Goal: Information Seeking & Learning: Learn about a topic

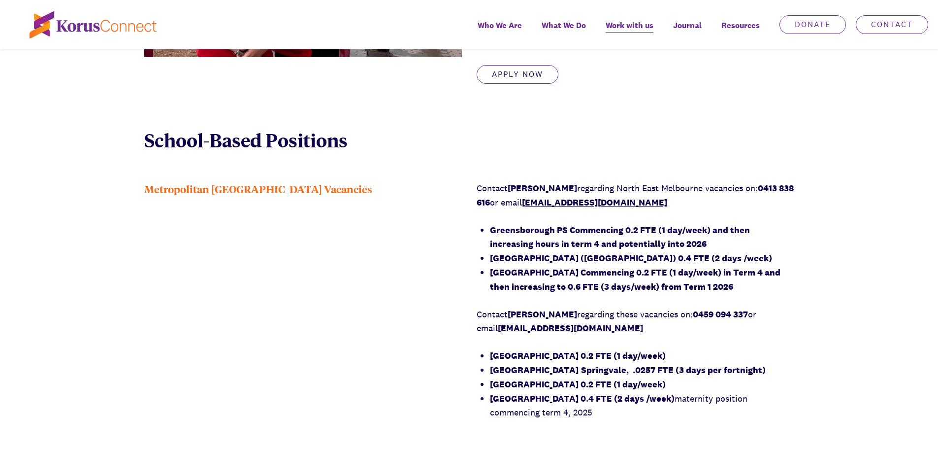
scroll to position [690, 0]
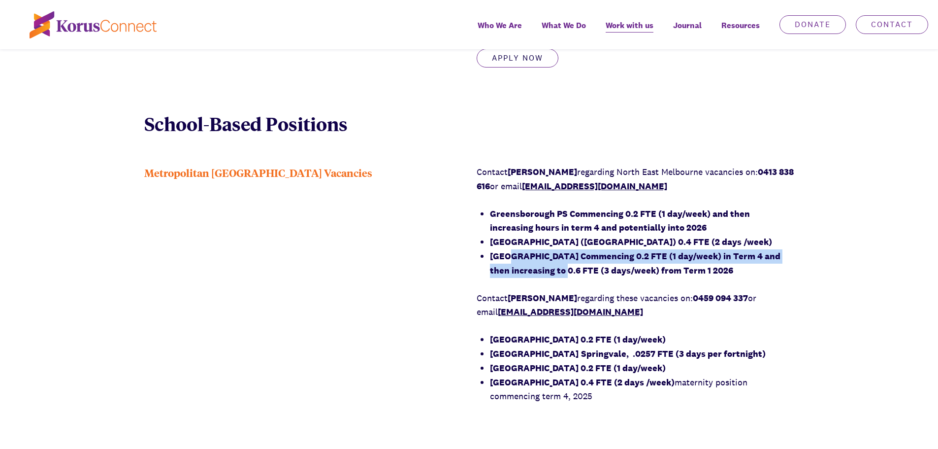
drag, startPoint x: 505, startPoint y: 264, endPoint x: 557, endPoint y: 288, distance: 56.6
click at [557, 278] on li "[GEOGRAPHIC_DATA] Commencing 0.2 FTE (1 day/week) in Term 4 and then increasing…" at bounding box center [642, 263] width 304 height 29
click at [557, 276] on strong "[GEOGRAPHIC_DATA] Commencing 0.2 FTE (1 day/week) in Term 4 and then increasing…" at bounding box center [635, 263] width 291 height 26
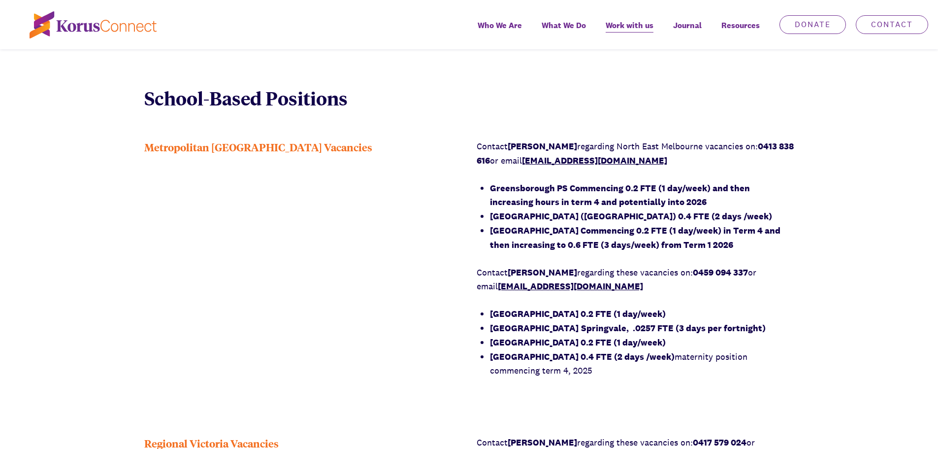
scroll to position [739, 0]
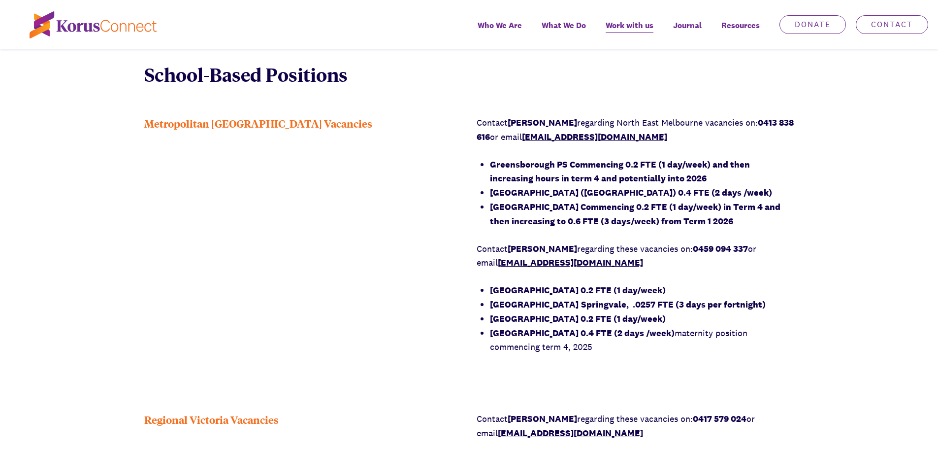
click at [546, 324] on strong "[GEOGRAPHIC_DATA] 0.2 FTE (1 day/week)" at bounding box center [578, 318] width 176 height 11
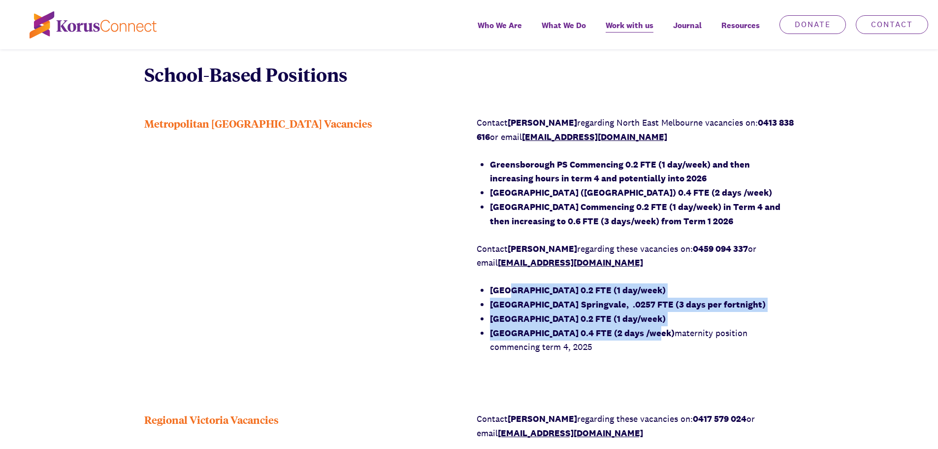
drag, startPoint x: 601, startPoint y: 340, endPoint x: 508, endPoint y: 303, distance: 99.5
click at [508, 303] on ul "[GEOGRAPHIC_DATA] 0.2 FTE (1 day/week) [GEOGRAPHIC_DATA] [GEOGRAPHIC_DATA], .02…" at bounding box center [642, 318] width 304 height 71
click at [546, 310] on strong "[GEOGRAPHIC_DATA]" at bounding box center [534, 304] width 89 height 11
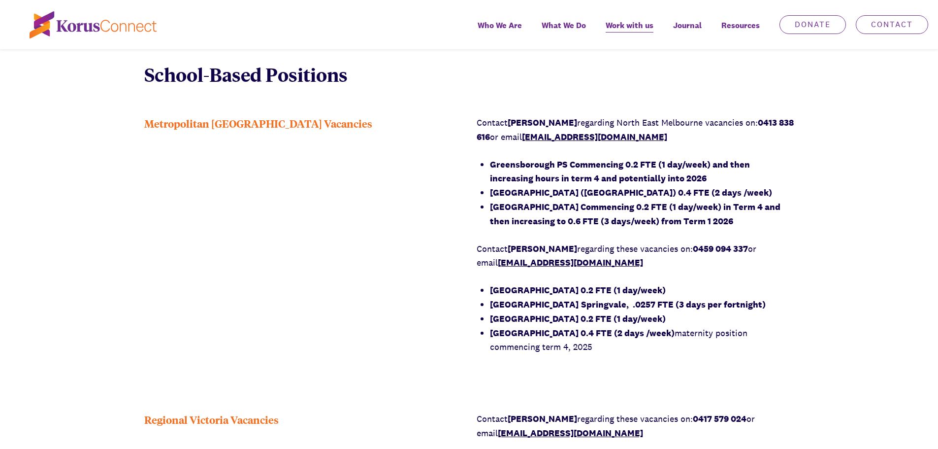
drag, startPoint x: 592, startPoint y: 359, endPoint x: 564, endPoint y: 343, distance: 32.6
click at [564, 343] on li "[GEOGRAPHIC_DATA] 0.4 FTE (2 days /week) maternity position commencing term 4, …" at bounding box center [642, 340] width 304 height 29
click at [596, 368] on div "Contact [PERSON_NAME] regarding [GEOGRAPHIC_DATA] vacancies on: 0413 838 616 or…" at bounding box center [636, 242] width 318 height 252
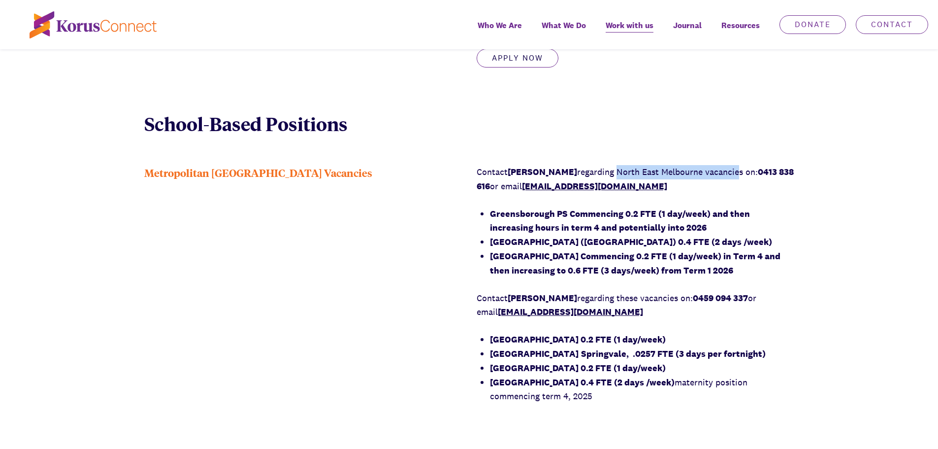
drag, startPoint x: 615, startPoint y: 186, endPoint x: 737, endPoint y: 184, distance: 121.7
click at [737, 184] on p "Contact [PERSON_NAME] regarding [GEOGRAPHIC_DATA] vacancies on: 0413 838 616 or…" at bounding box center [636, 179] width 318 height 29
drag, startPoint x: 650, startPoint y: 313, endPoint x: 687, endPoint y: 311, distance: 36.5
click at [687, 311] on p "Contact [PERSON_NAME] regarding these vacancies on: 0459 094 337 or email [EMAI…" at bounding box center [636, 305] width 318 height 29
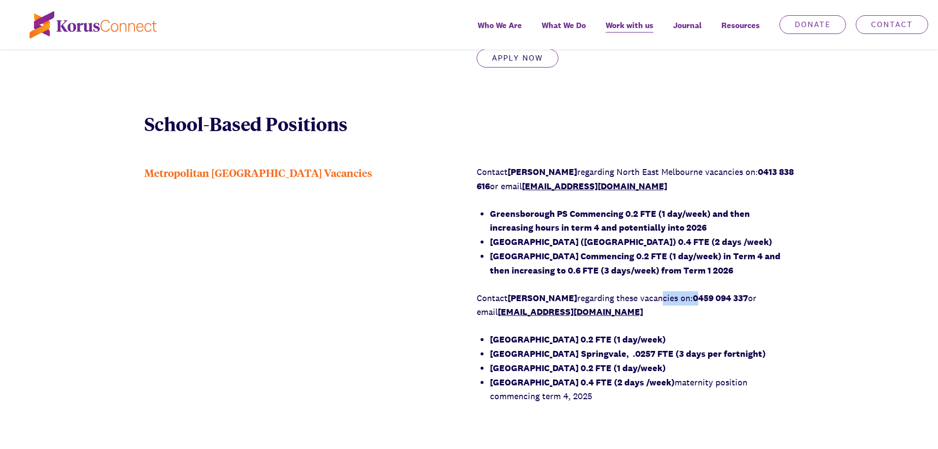
click at [693, 303] on strong "0459 094 337" at bounding box center [720, 297] width 55 height 11
drag, startPoint x: 495, startPoint y: 368, endPoint x: 556, endPoint y: 370, distance: 61.1
click at [556, 359] on strong "[GEOGRAPHIC_DATA]" at bounding box center [534, 353] width 89 height 11
drag, startPoint x: 655, startPoint y: 365, endPoint x: 773, endPoint y: 365, distance: 118.7
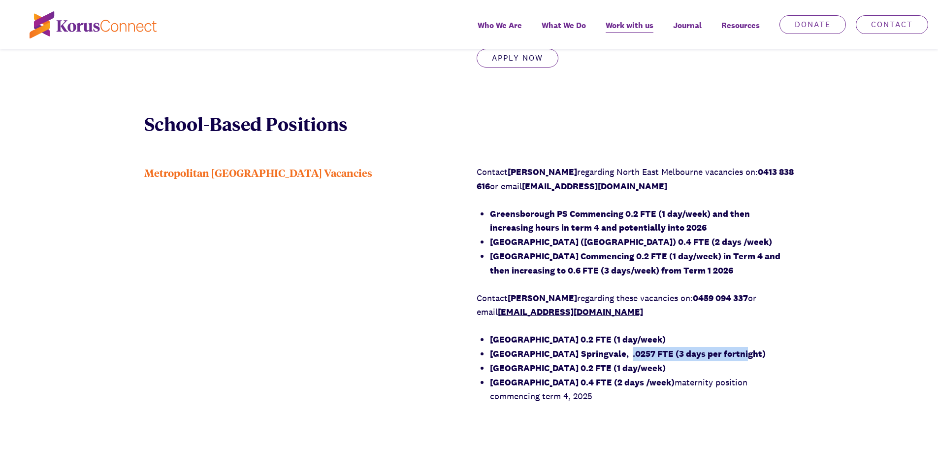
click at [766, 359] on strong "Springvale, .0257 FTE (3 days per fortnight)" at bounding box center [673, 353] width 185 height 11
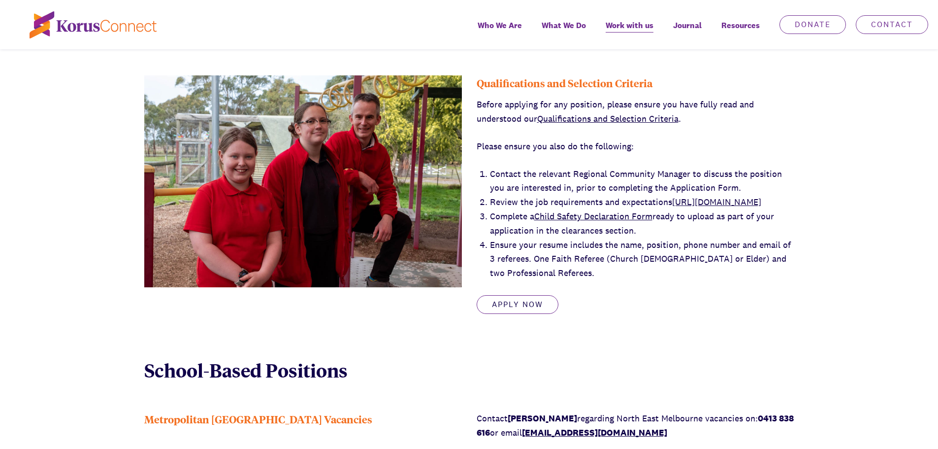
scroll to position [394, 0]
